Goal: Task Accomplishment & Management: Manage account settings

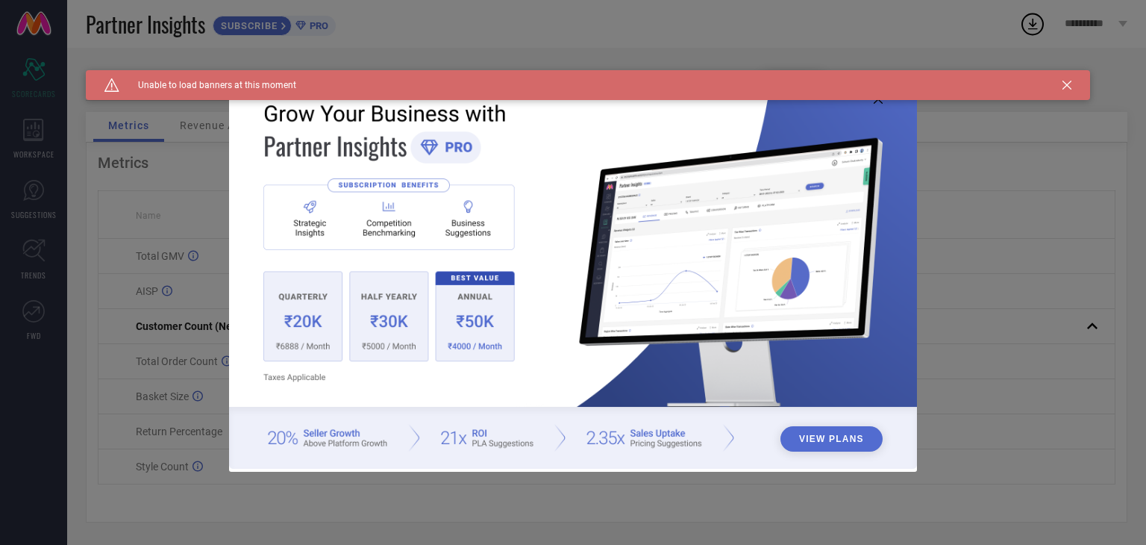
click at [1069, 79] on div "Caution Created with Sketch. Unable to load banners at this moment" at bounding box center [588, 85] width 1004 height 30
click at [1066, 82] on icon at bounding box center [1067, 85] width 9 height 9
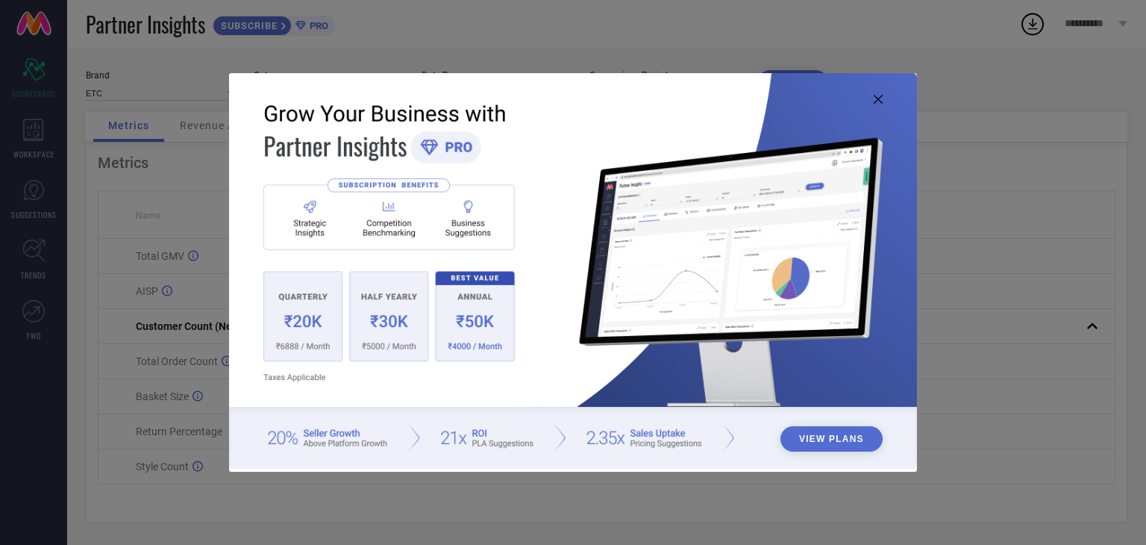
click at [878, 99] on icon at bounding box center [878, 99] width 9 height 9
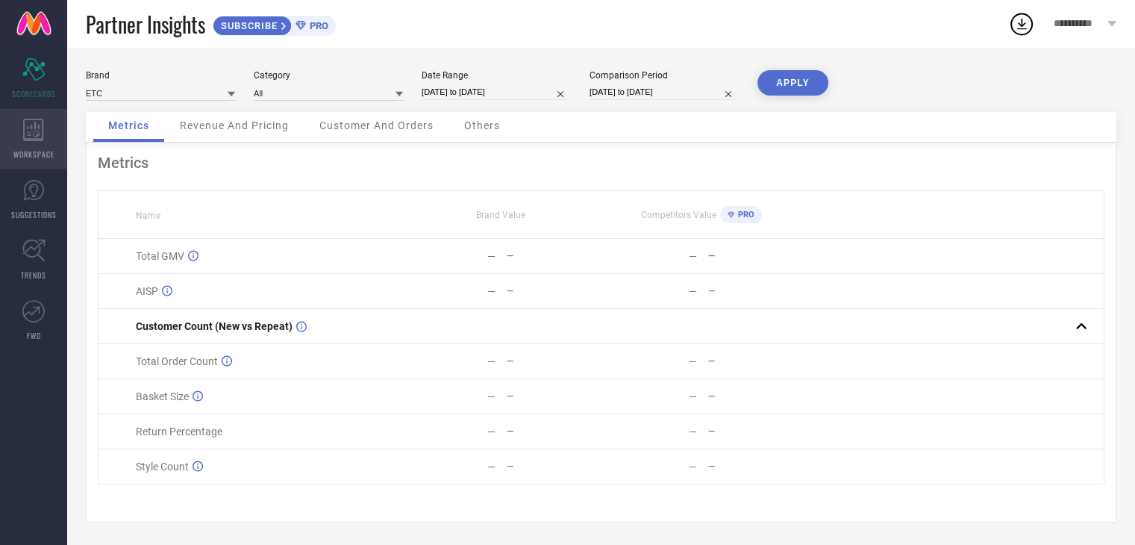
click at [40, 147] on div "WORKSPACE" at bounding box center [33, 139] width 67 height 60
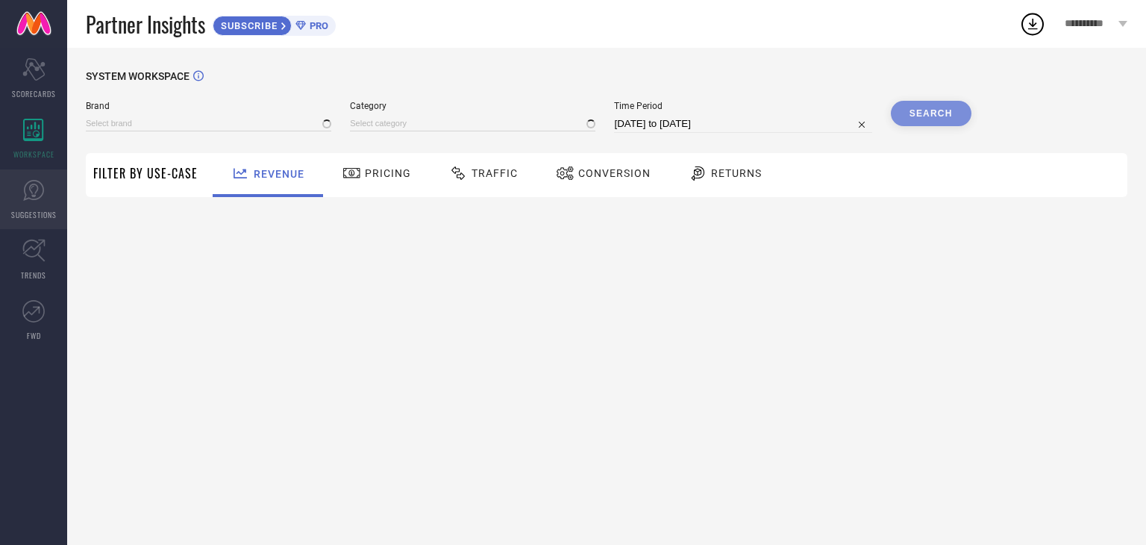
type input "ETC"
type input "All"
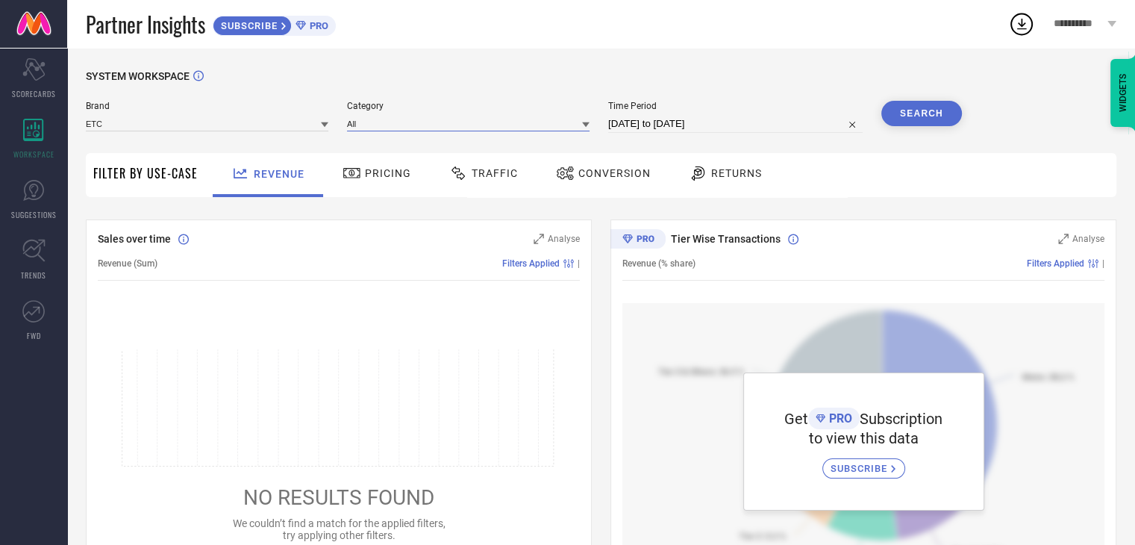
click at [504, 121] on input at bounding box center [468, 124] width 243 height 16
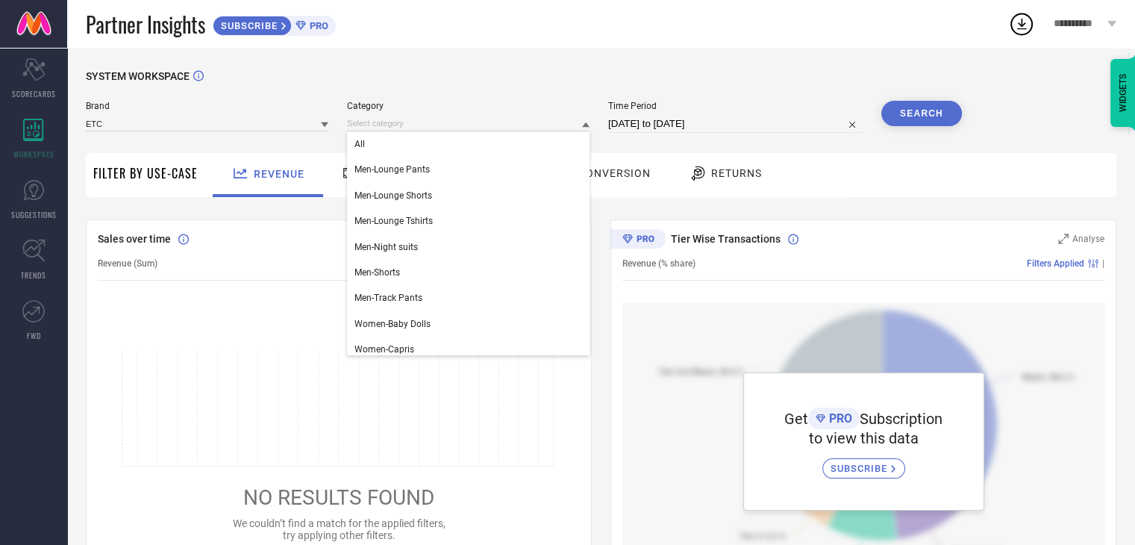
click at [328, 107] on span "Brand" at bounding box center [207, 106] width 243 height 10
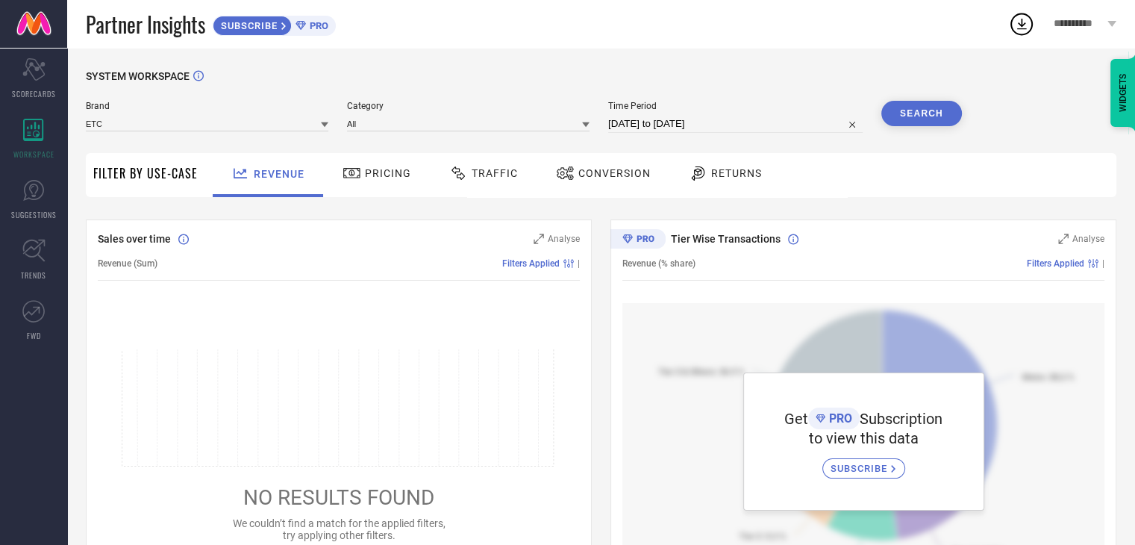
click at [323, 126] on icon at bounding box center [324, 124] width 7 height 7
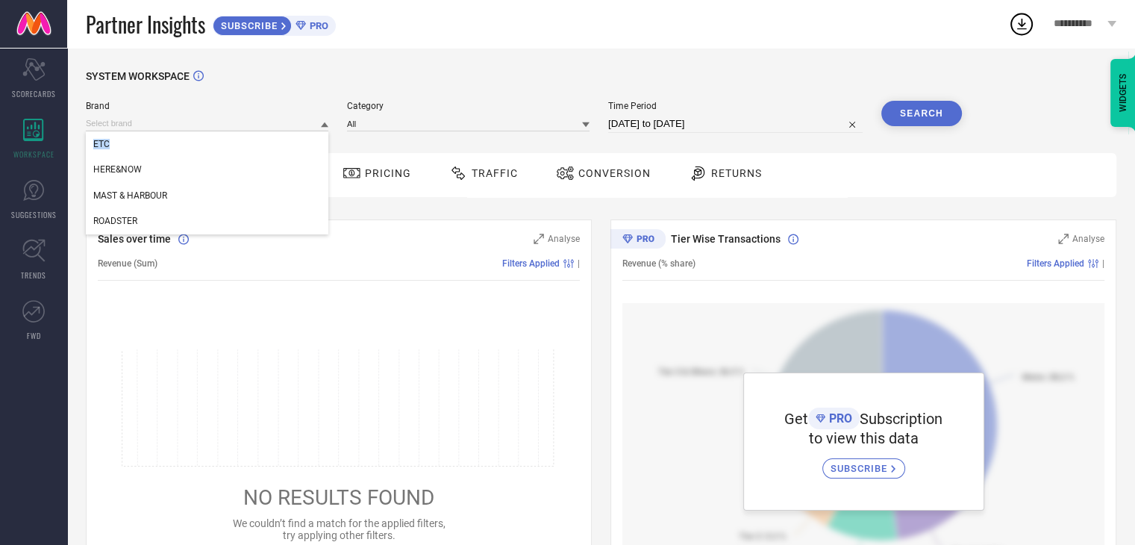
click at [323, 126] on icon at bounding box center [324, 124] width 7 height 5
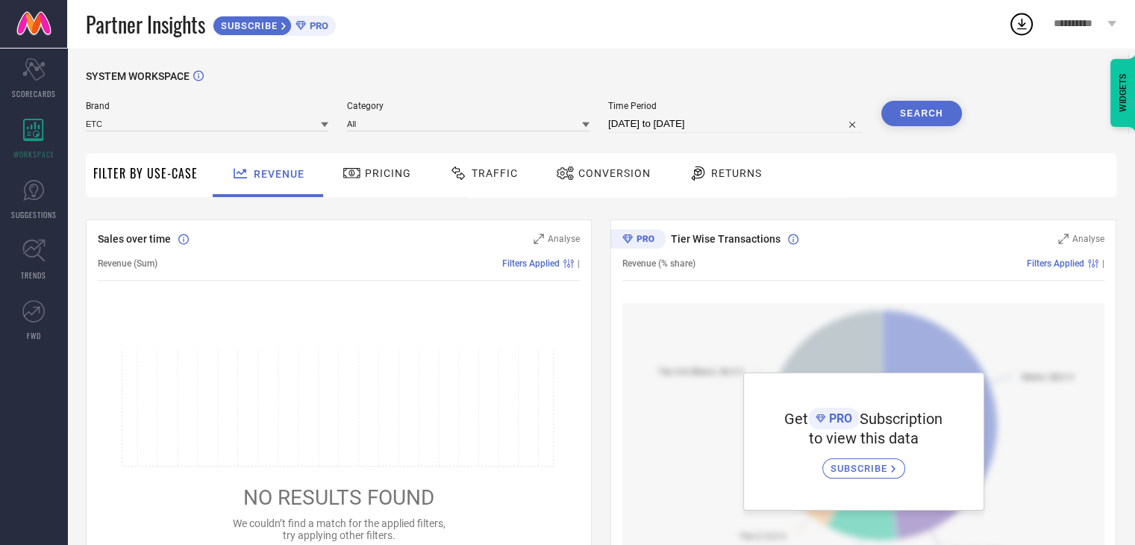
click at [323, 126] on icon at bounding box center [324, 124] width 7 height 7
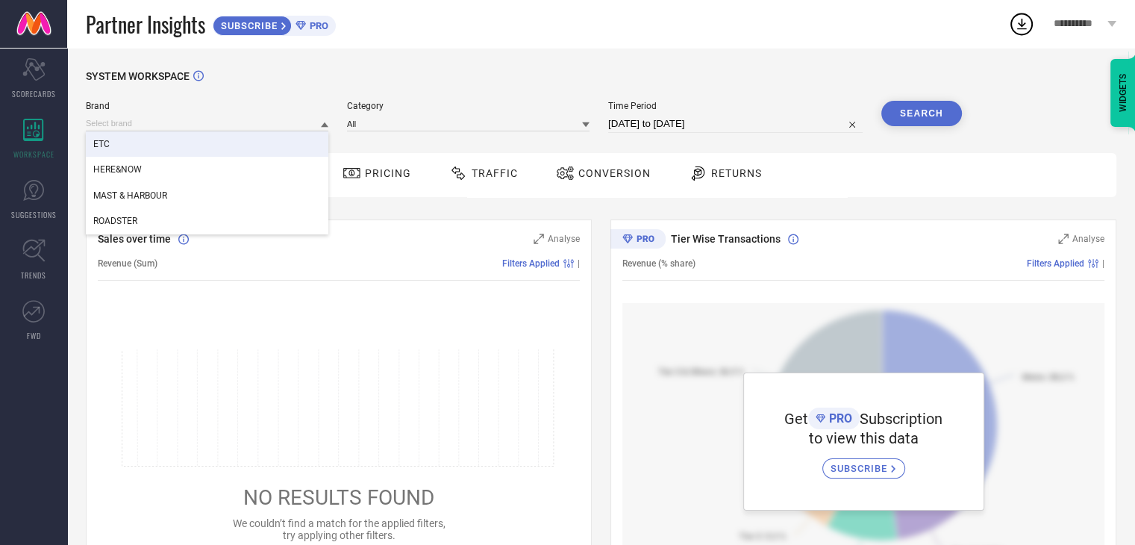
click at [341, 92] on div "SYSTEM WORKSPACE" at bounding box center [601, 85] width 1031 height 31
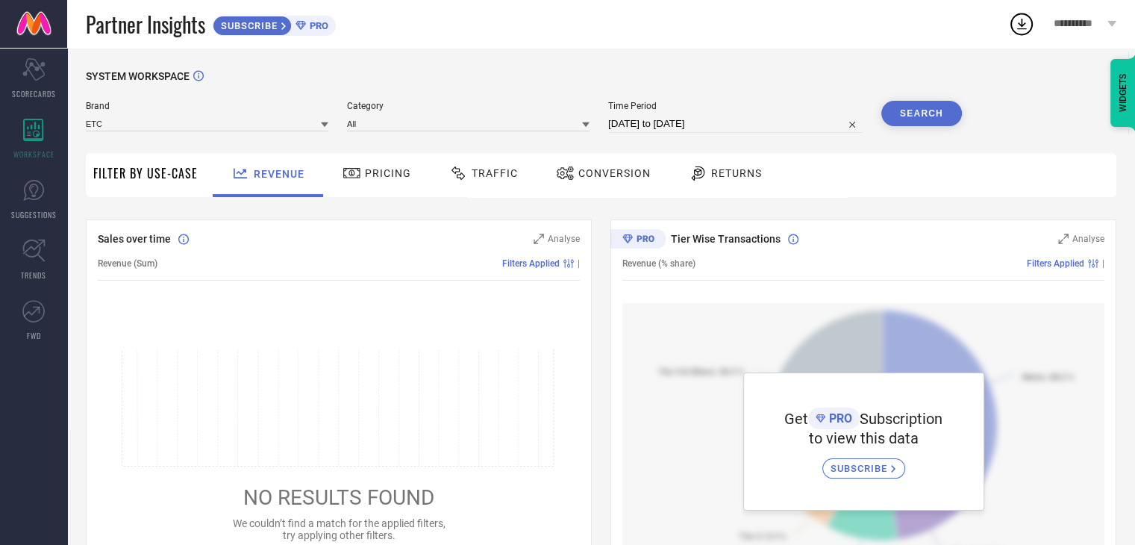
click at [1101, 15] on div "**********" at bounding box center [1085, 24] width 101 height 48
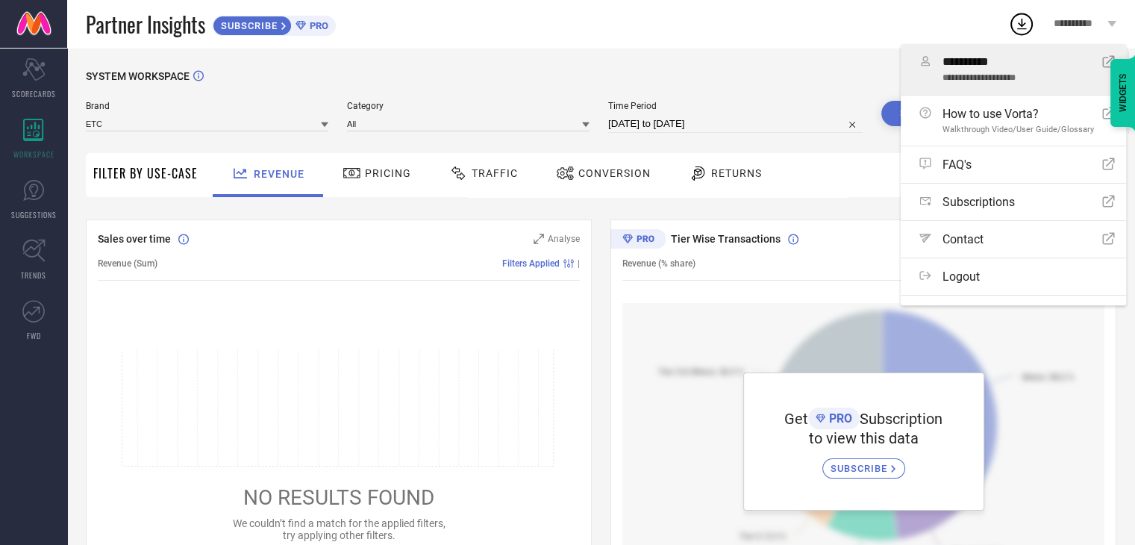
click at [1042, 70] on div "**********" at bounding box center [1022, 69] width 160 height 28
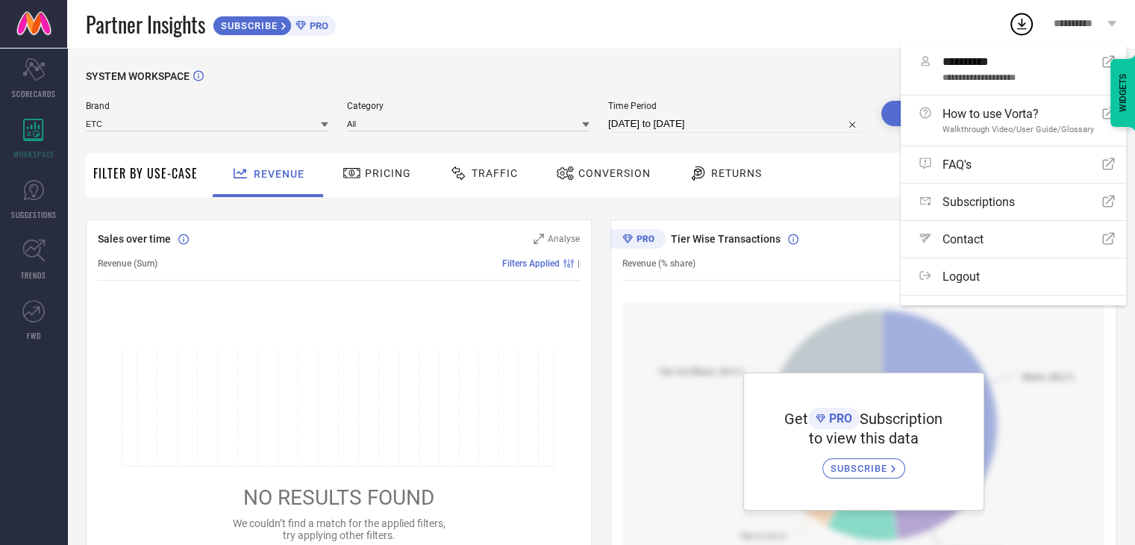
click at [534, 70] on div "SYSTEM WORKSPACE" at bounding box center [601, 85] width 1031 height 31
